Goal: Register for event/course

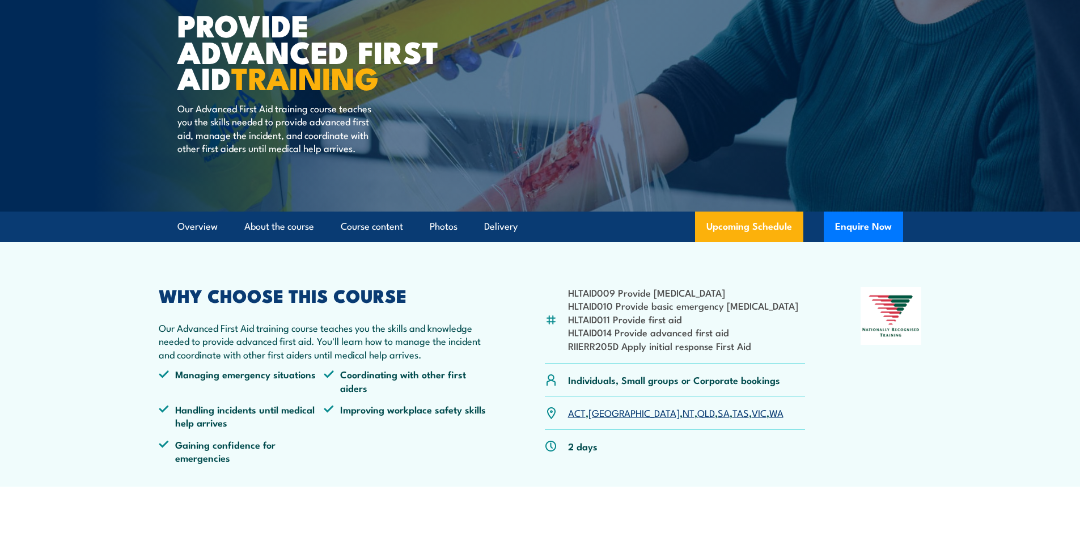
scroll to position [170, 0]
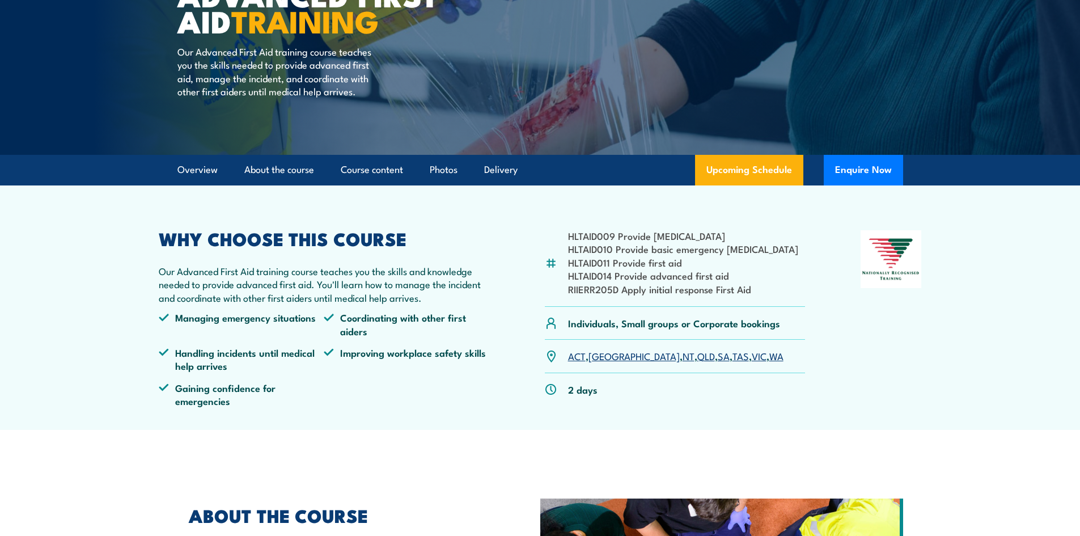
click at [769, 358] on link "WA" at bounding box center [776, 356] width 14 height 14
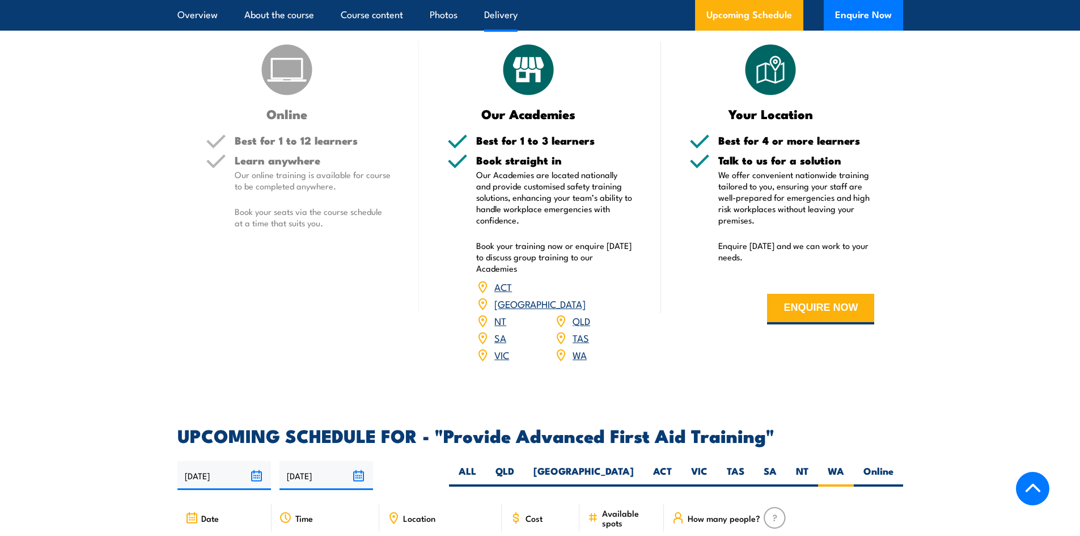
scroll to position [1346, 0]
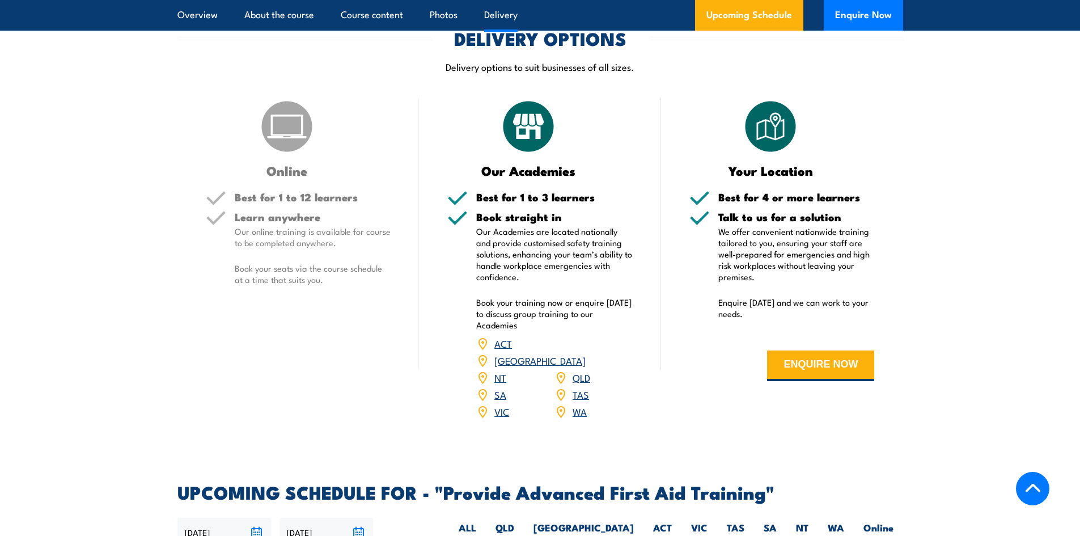
click at [578, 404] on link "WA" at bounding box center [580, 411] width 14 height 14
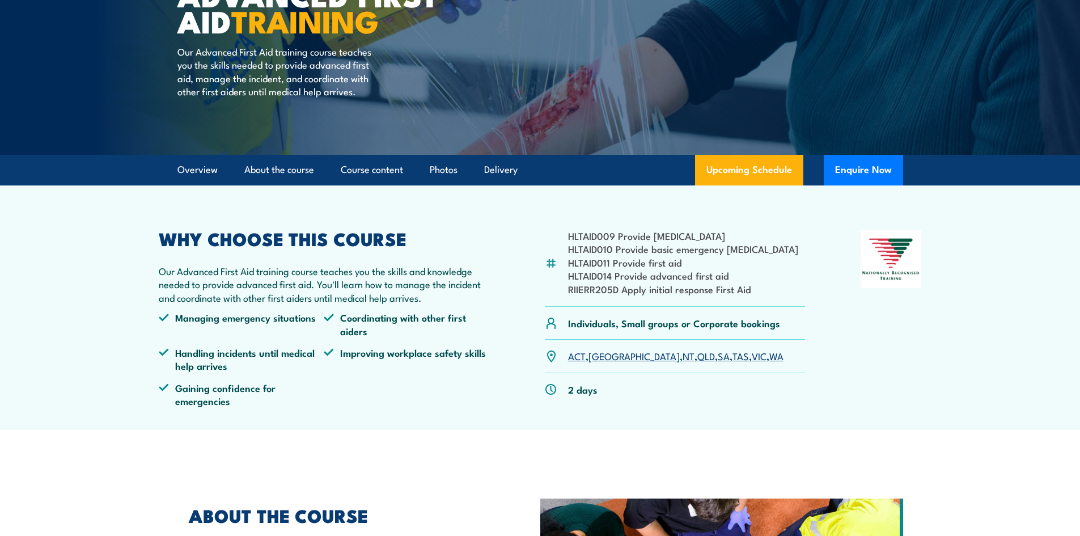
scroll to position [0, 0]
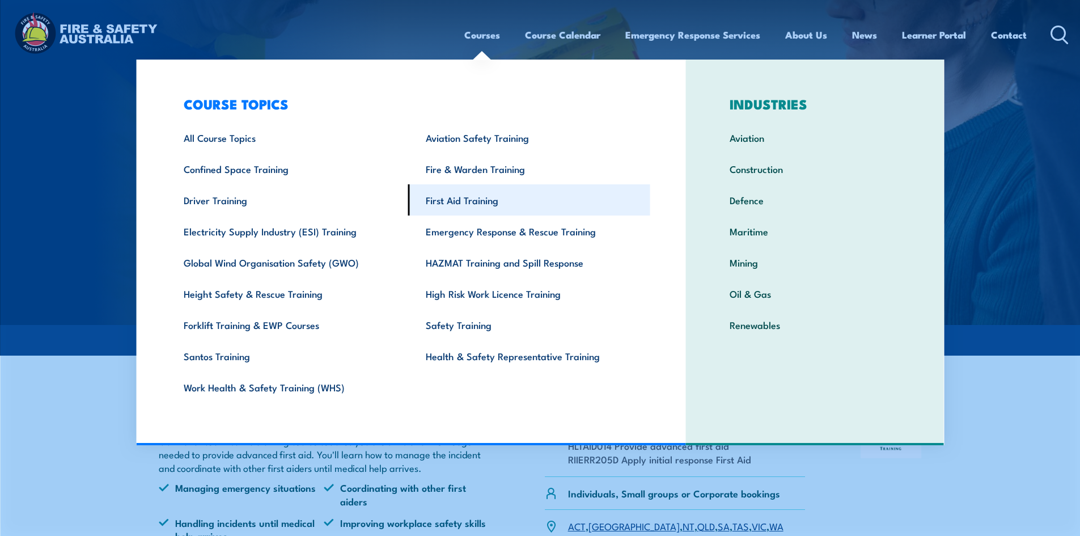
click at [464, 206] on link "First Aid Training" at bounding box center [529, 199] width 242 height 31
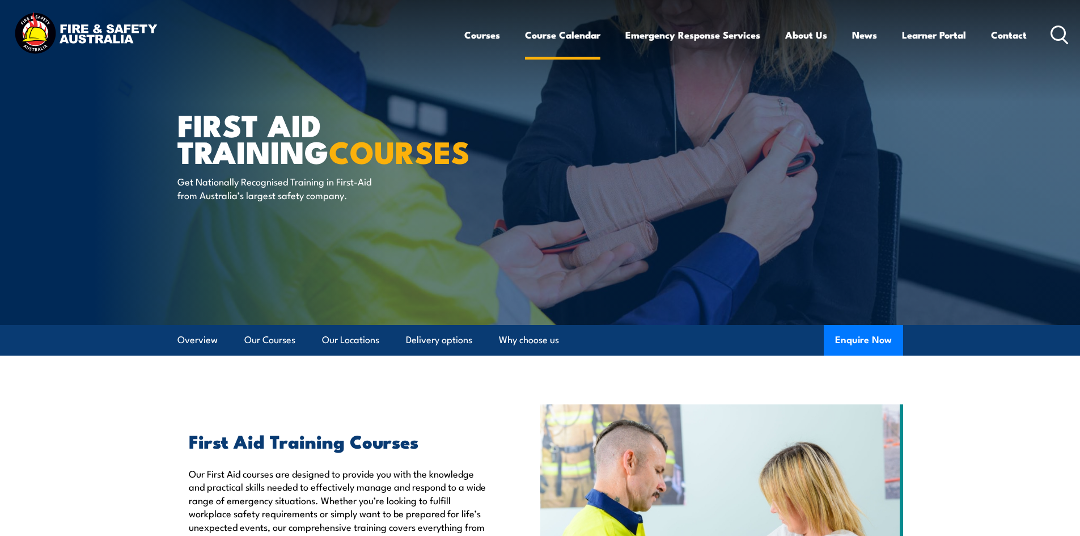
click at [572, 31] on link "Course Calendar" at bounding box center [562, 35] width 75 height 30
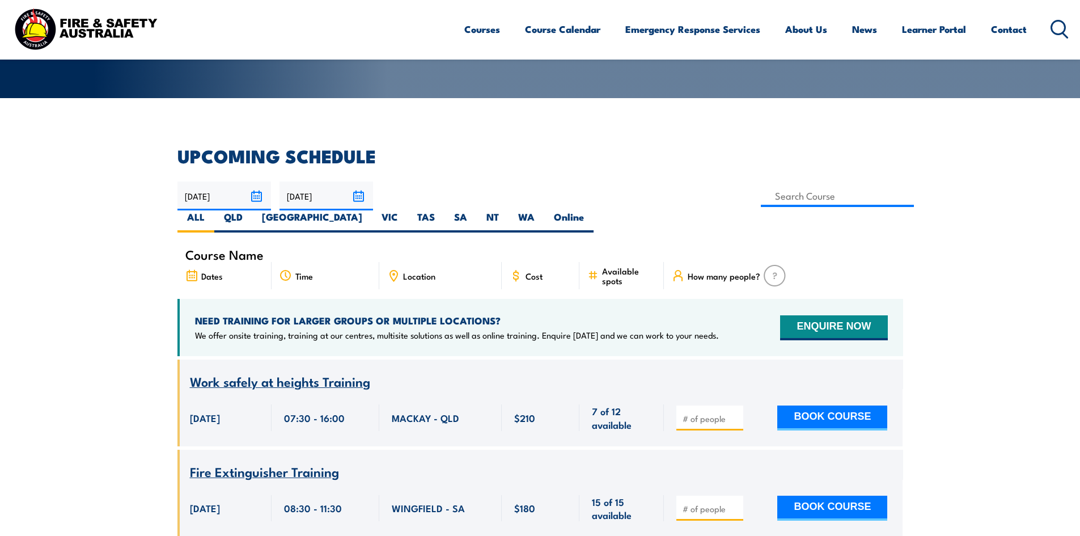
scroll to position [283, 0]
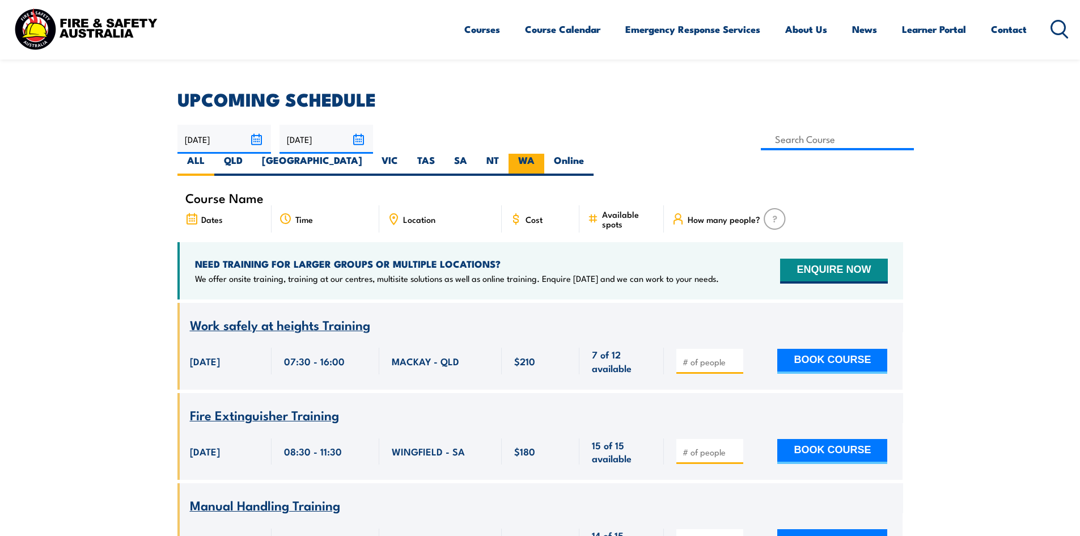
click at [544, 154] on label "WA" at bounding box center [526, 165] width 36 height 22
click at [542, 154] on input "WA" at bounding box center [538, 157] width 7 height 7
radio input "true"
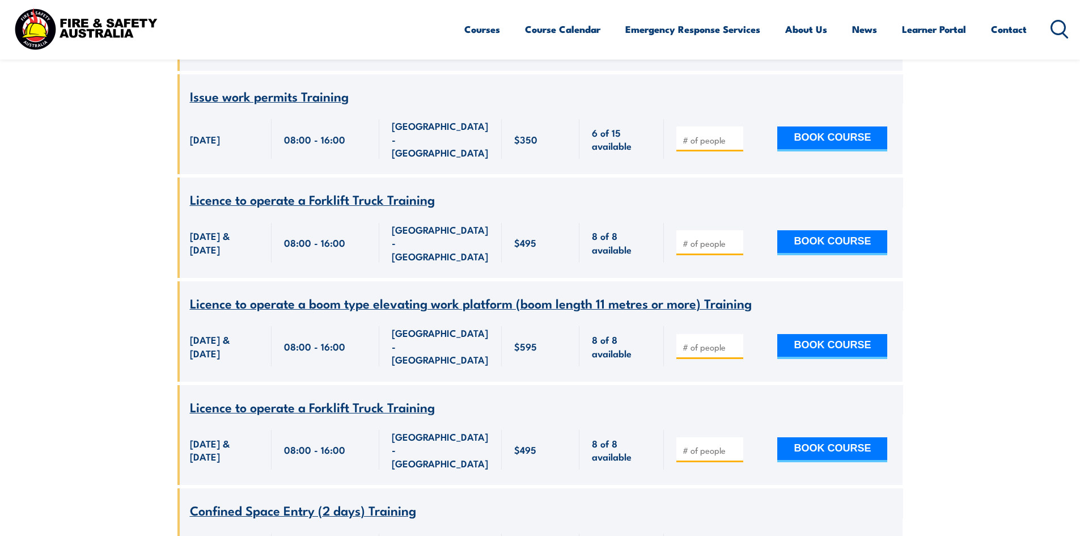
scroll to position [2018, 0]
